Goal: Task Accomplishment & Management: Use online tool/utility

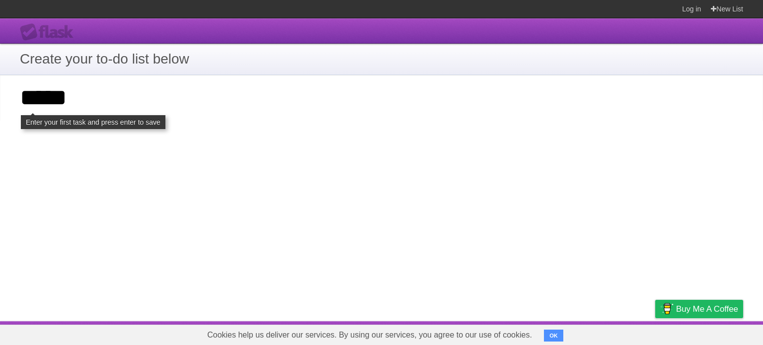
type input "*****"
click input "**********" at bounding box center [0, 0] width 0 height 0
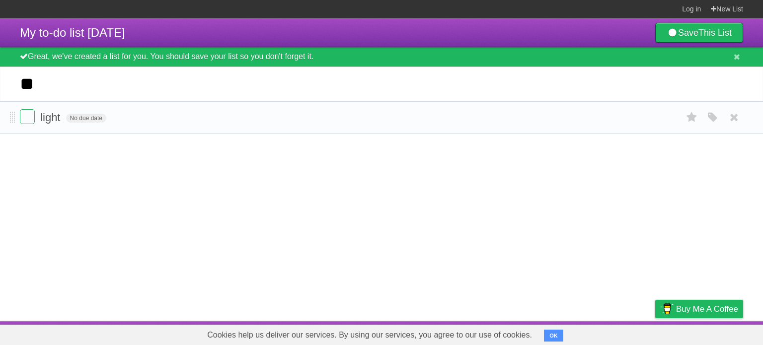
type input "*"
